Goal: Navigation & Orientation: Find specific page/section

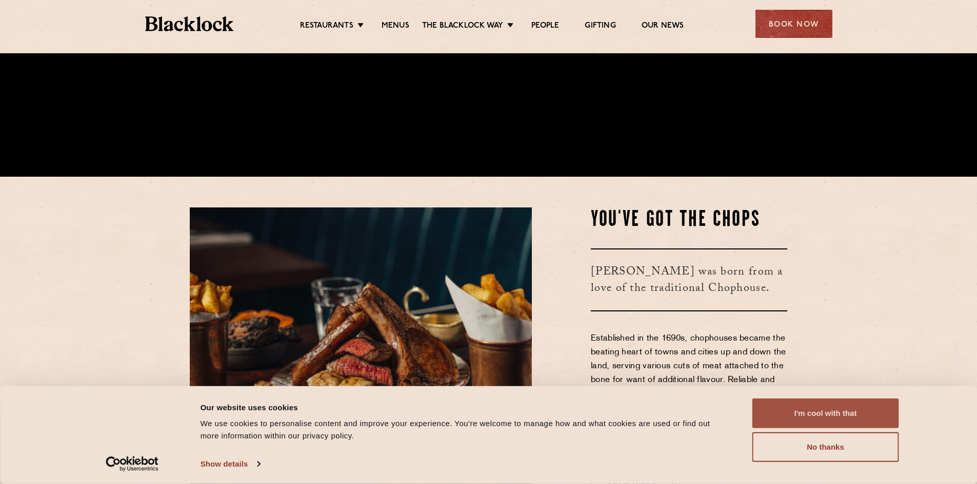
click at [782, 408] on button "I'm cool with that" at bounding box center [825, 414] width 147 height 30
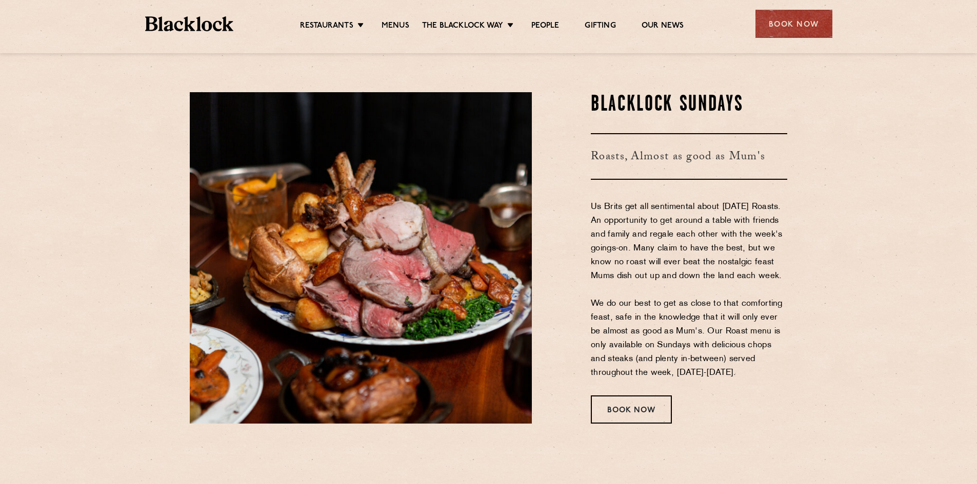
scroll to position [1435, 0]
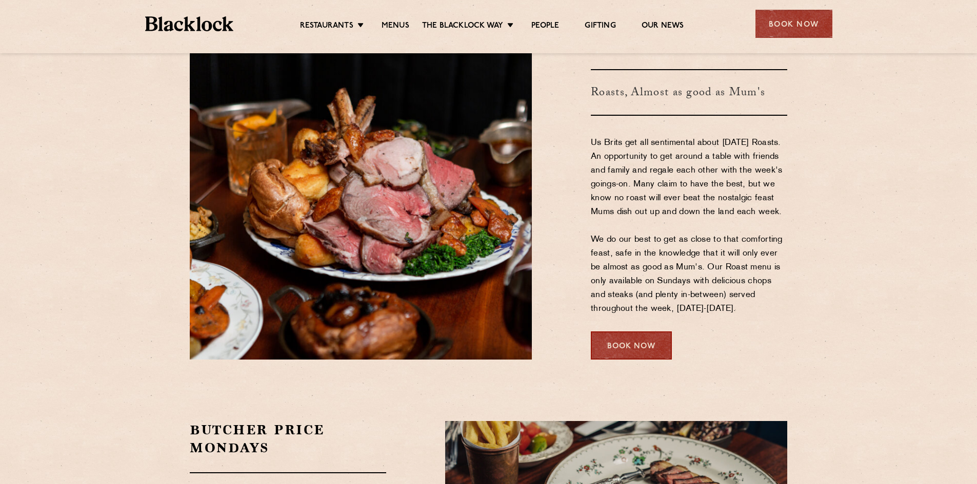
click at [614, 344] on div "Book Now" at bounding box center [631, 346] width 81 height 28
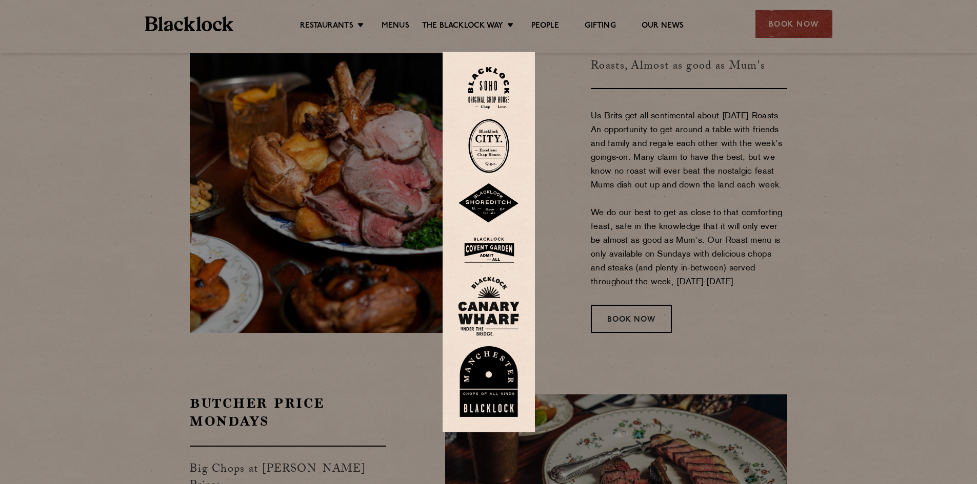
scroll to position [1487, 0]
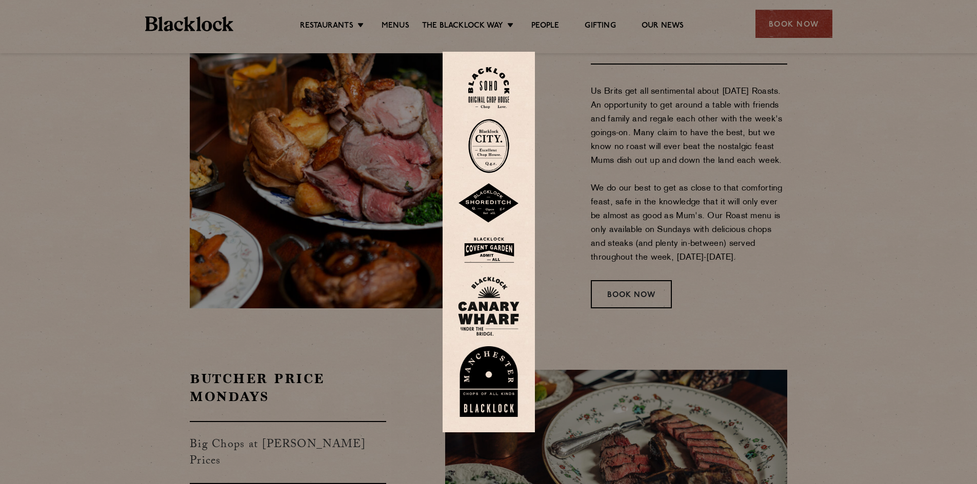
click at [568, 131] on div at bounding box center [488, 242] width 977 height 484
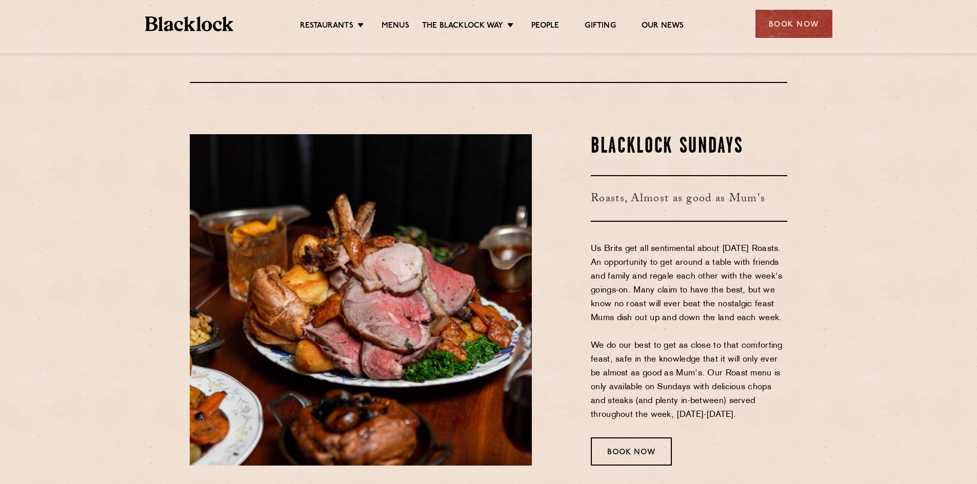
scroll to position [1282, 0]
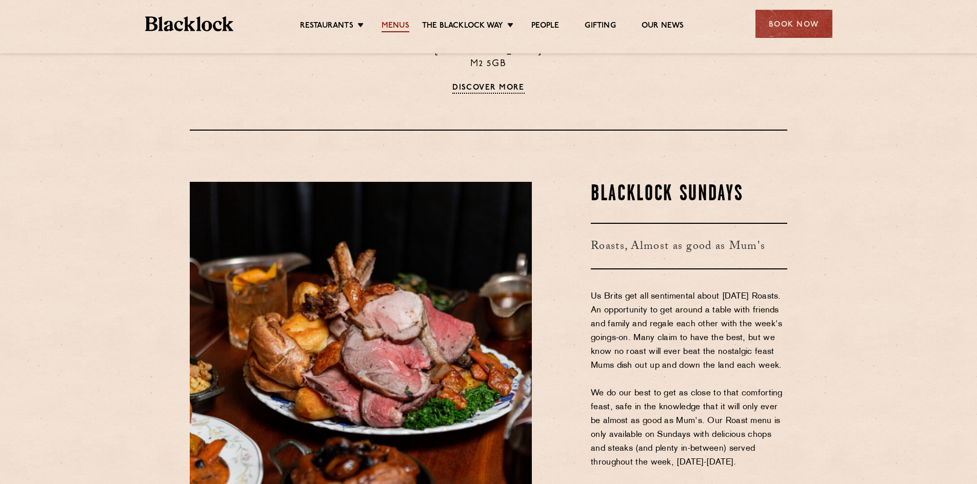
click at [397, 24] on link "Menus" at bounding box center [395, 26] width 28 height 11
